Goal: Information Seeking & Learning: Learn about a topic

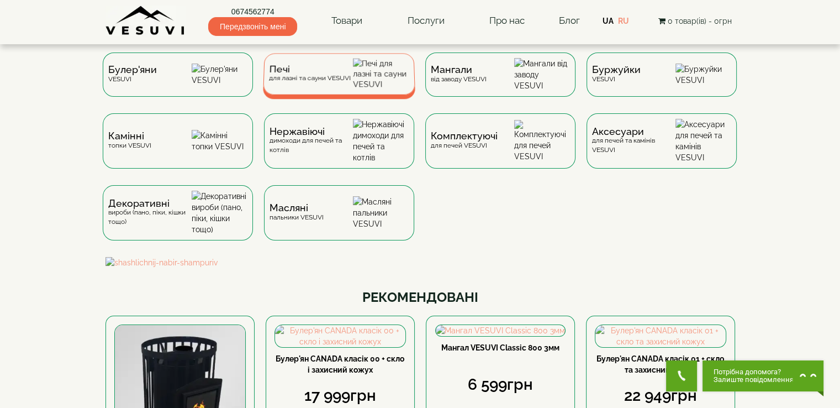
click at [356, 80] on div "Печі для лазні та сауни VESUVI" at bounding box center [339, 73] width 152 height 41
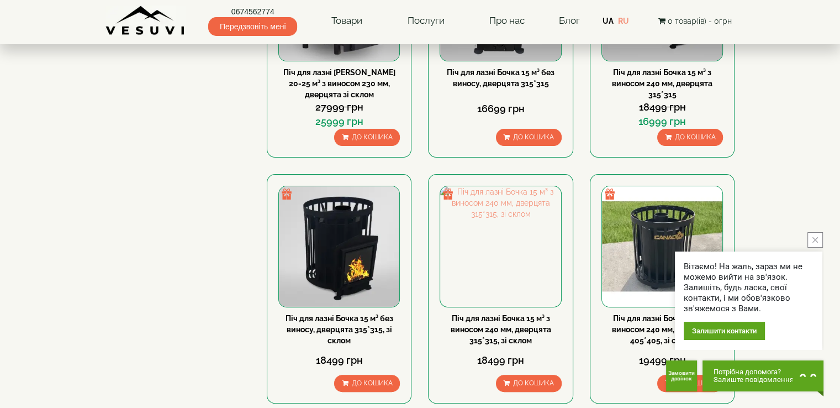
scroll to position [300, 0]
click at [819, 241] on button "close button" at bounding box center [814, 239] width 15 height 15
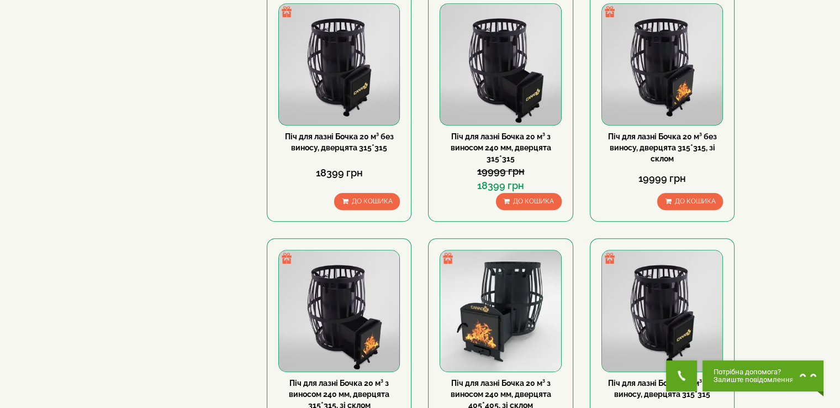
scroll to position [0, 0]
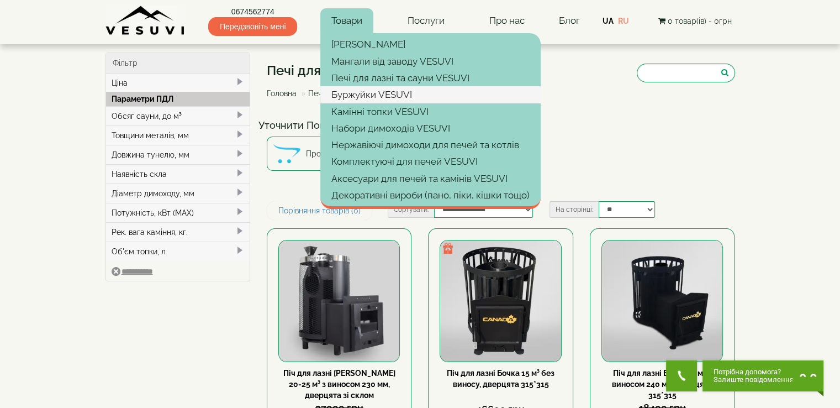
click at [446, 92] on link "Буржуйки VESUVI" at bounding box center [430, 94] width 220 height 17
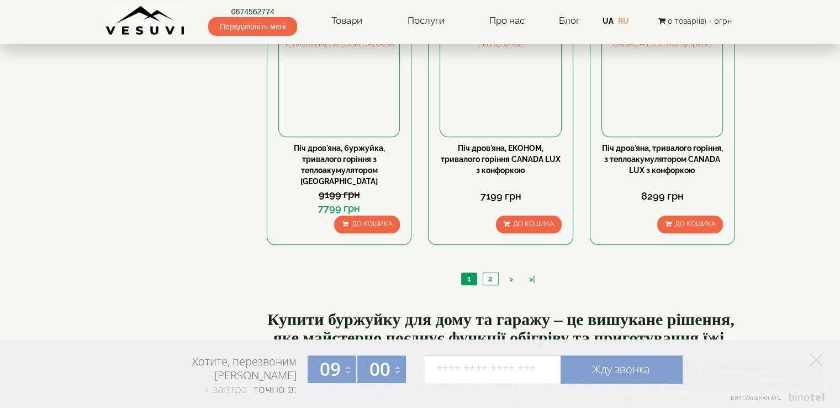
scroll to position [1117, 0]
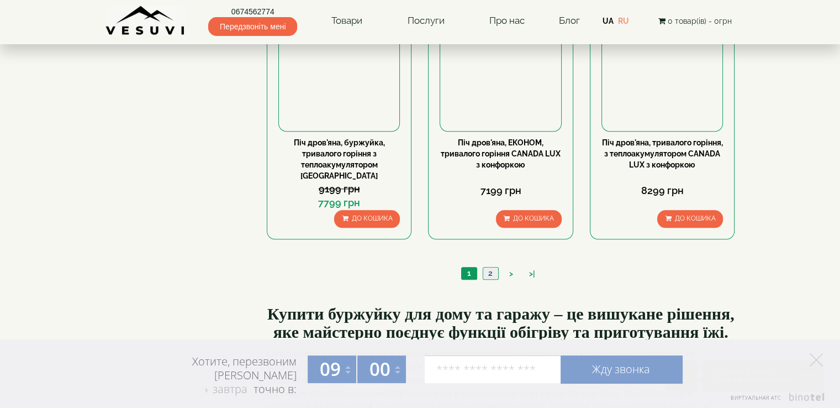
click at [489, 267] on link "2" at bounding box center [490, 273] width 15 height 12
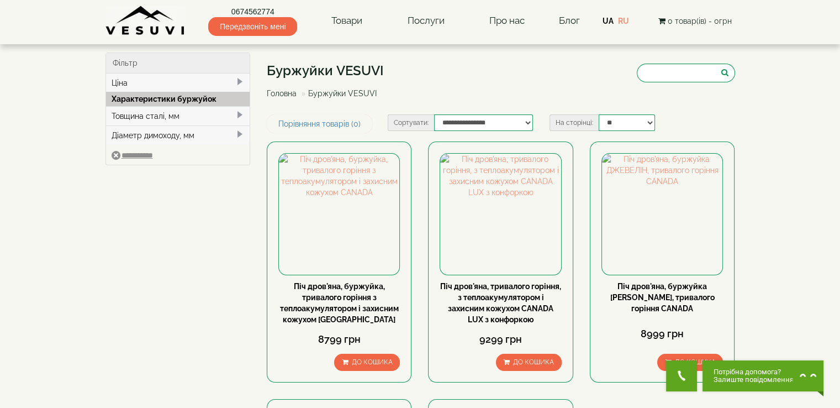
click at [285, 91] on link "Головна" at bounding box center [282, 93] width 30 height 9
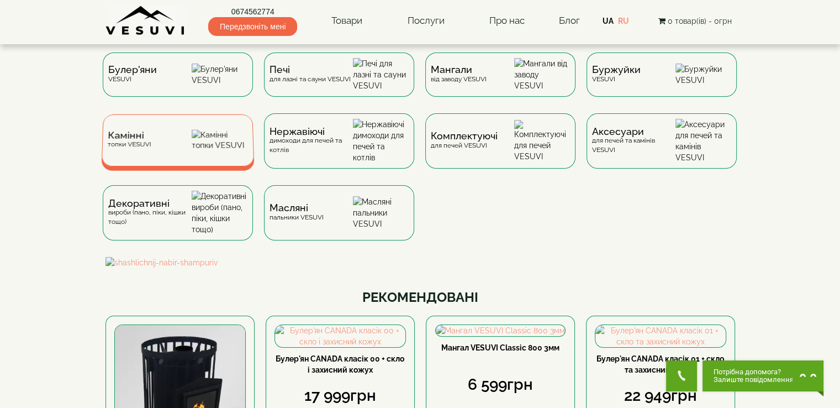
click at [128, 149] on div "Камінні топки VESUVI" at bounding box center [129, 139] width 44 height 17
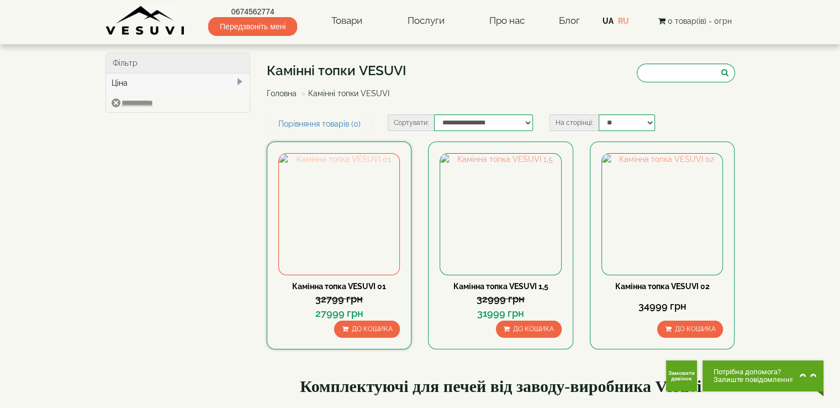
click at [342, 211] on img at bounding box center [339, 214] width 120 height 120
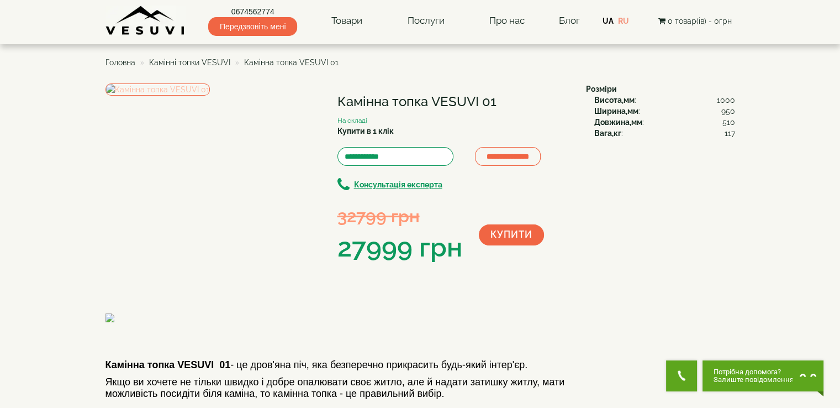
click at [139, 96] on img at bounding box center [157, 89] width 104 height 12
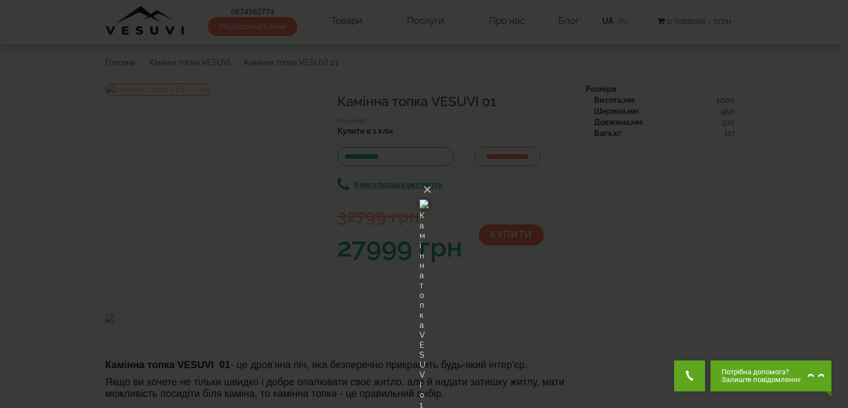
click at [594, 230] on div "× Камінна топка VESUVI 01 Loading..." at bounding box center [424, 204] width 848 height 408
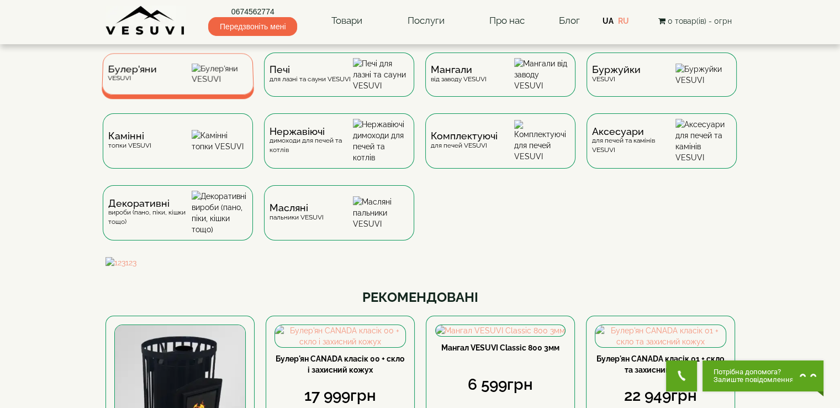
click at [212, 77] on img at bounding box center [220, 74] width 56 height 21
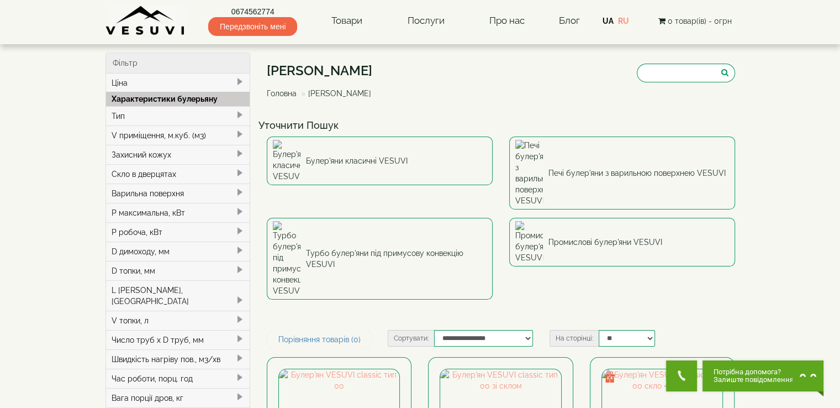
click at [162, 229] on div "P робоча, кВт" at bounding box center [178, 231] width 144 height 19
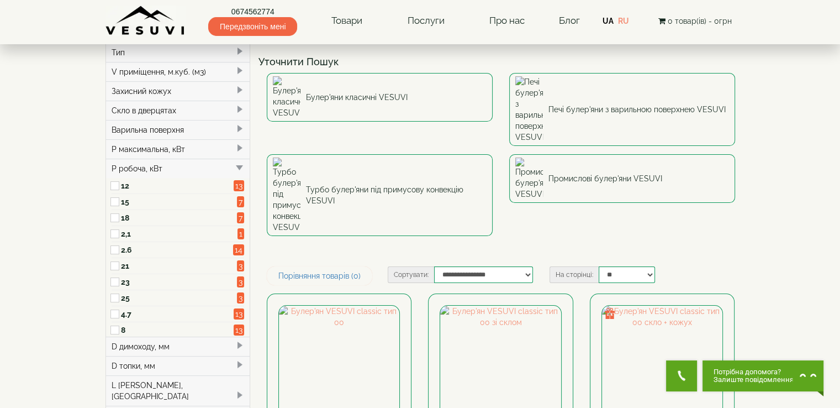
scroll to position [64, 0]
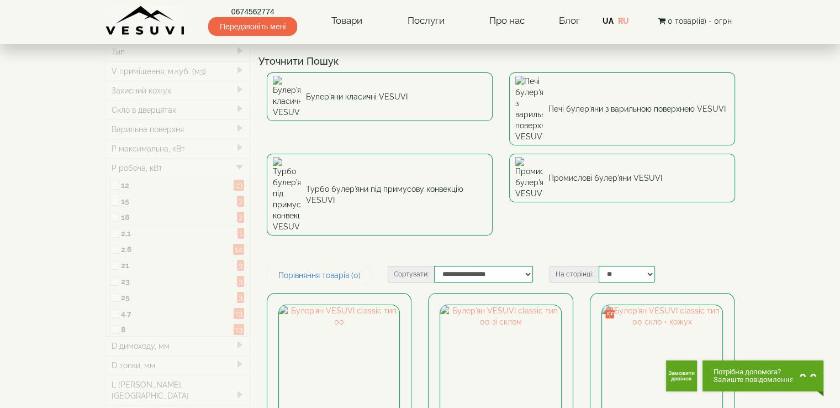
type input "*****"
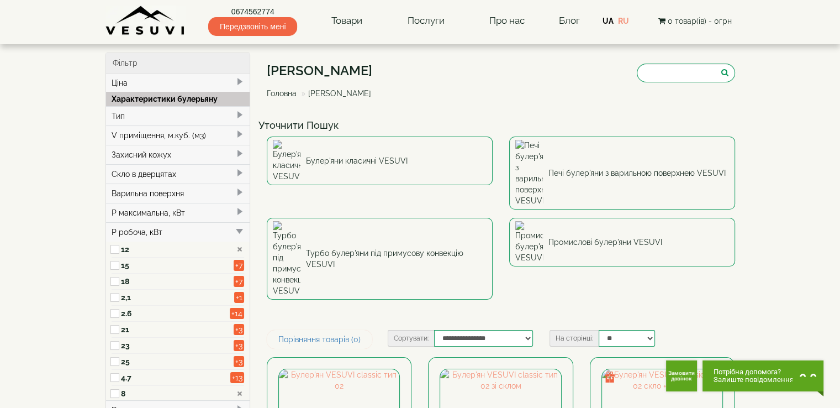
click at [289, 91] on link "Головна" at bounding box center [282, 93] width 30 height 9
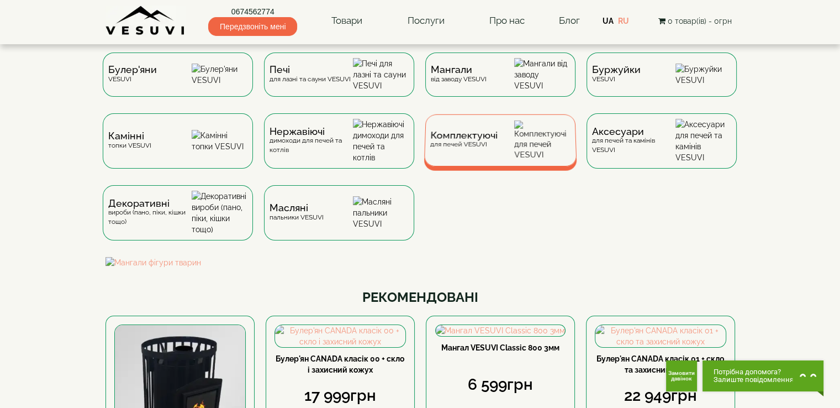
click at [482, 139] on div "Комплектуючі для печей VESUVI" at bounding box center [500, 140] width 153 height 52
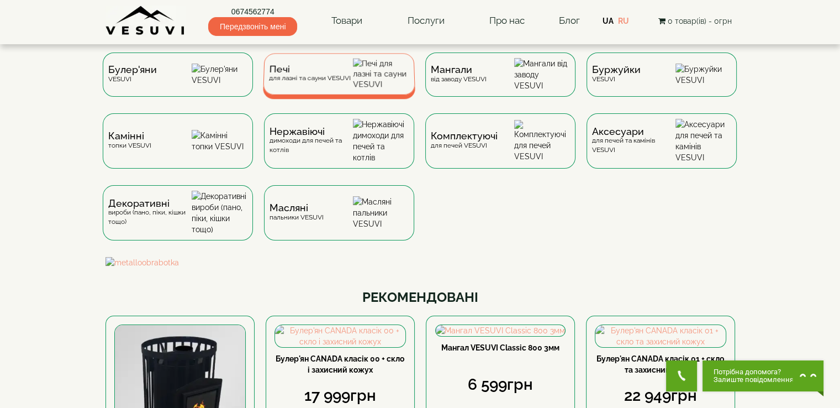
click at [286, 81] on div "Печі для лазні та сауни VESUVI" at bounding box center [309, 73] width 82 height 17
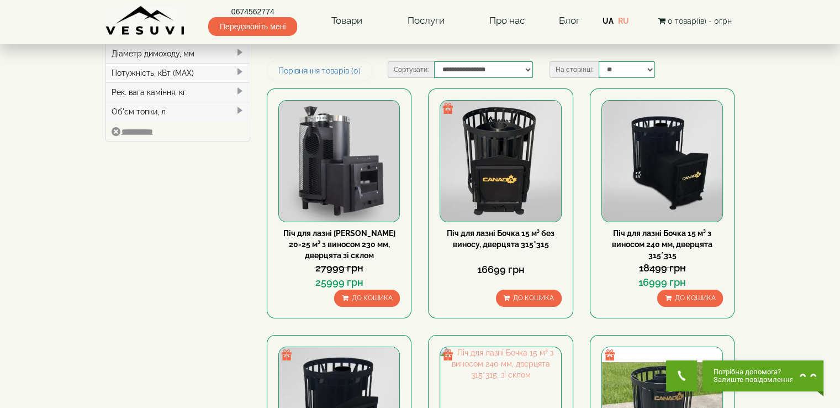
scroll to position [141, 0]
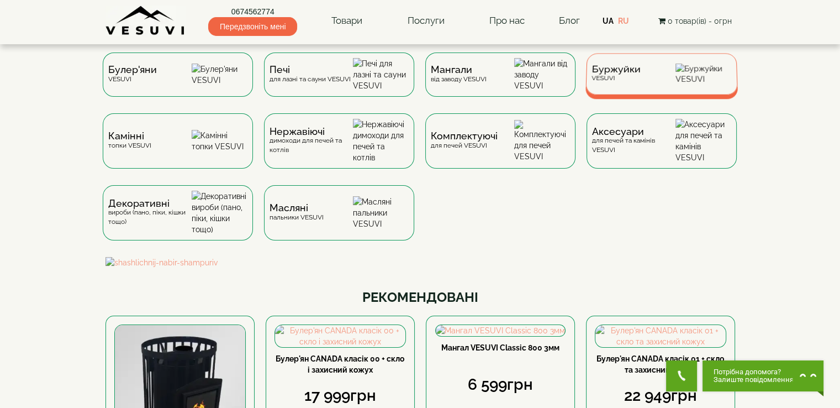
click at [620, 82] on div "Буржуйки VESUVI" at bounding box center [615, 73] width 49 height 17
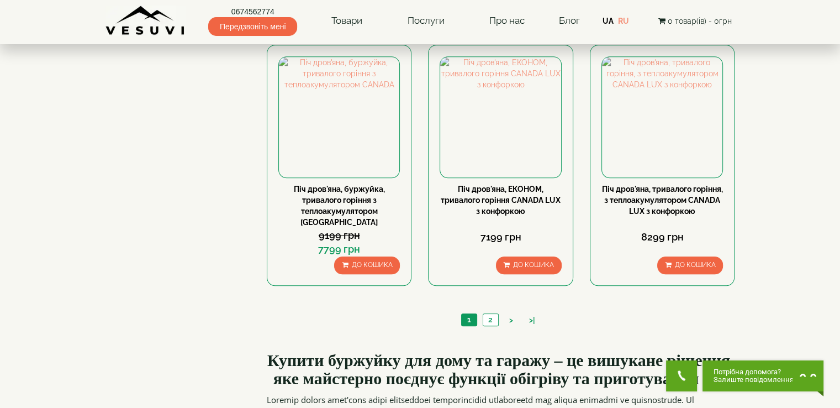
scroll to position [1065, 0]
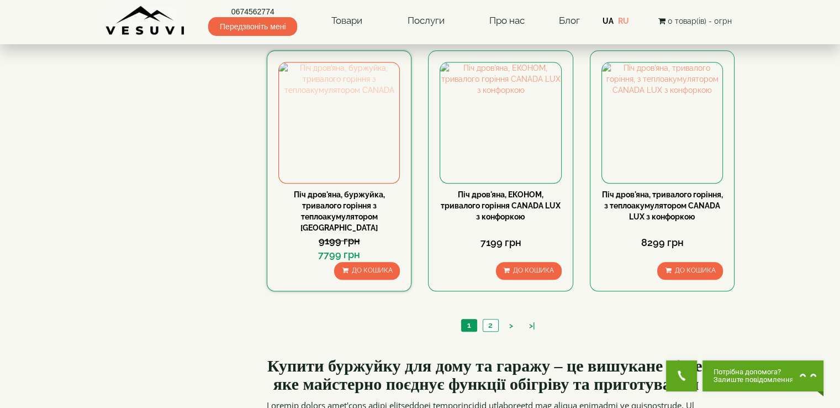
click at [340, 140] on img at bounding box center [339, 122] width 120 height 120
